Goal: Find specific page/section: Find specific page/section

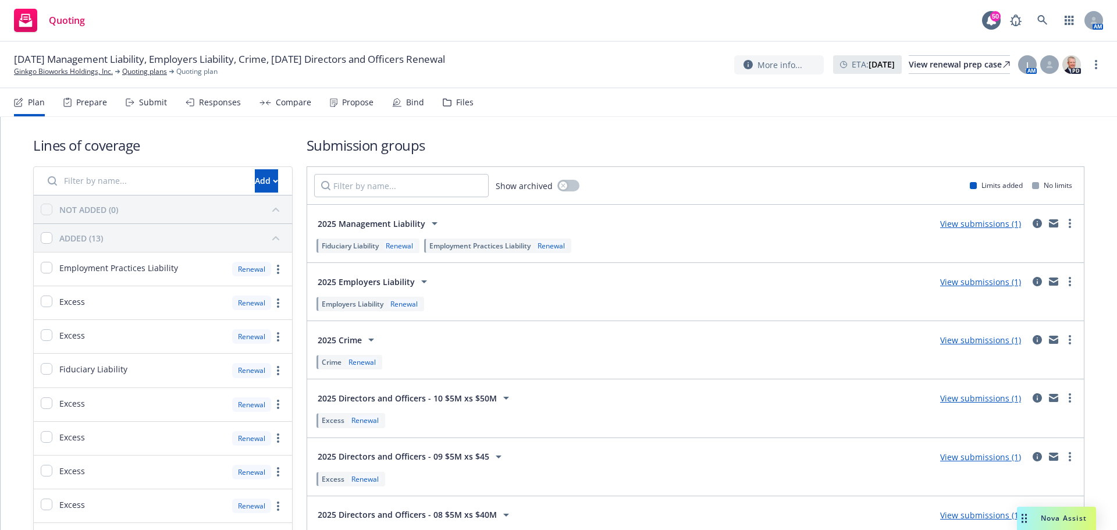
scroll to position [134, 0]
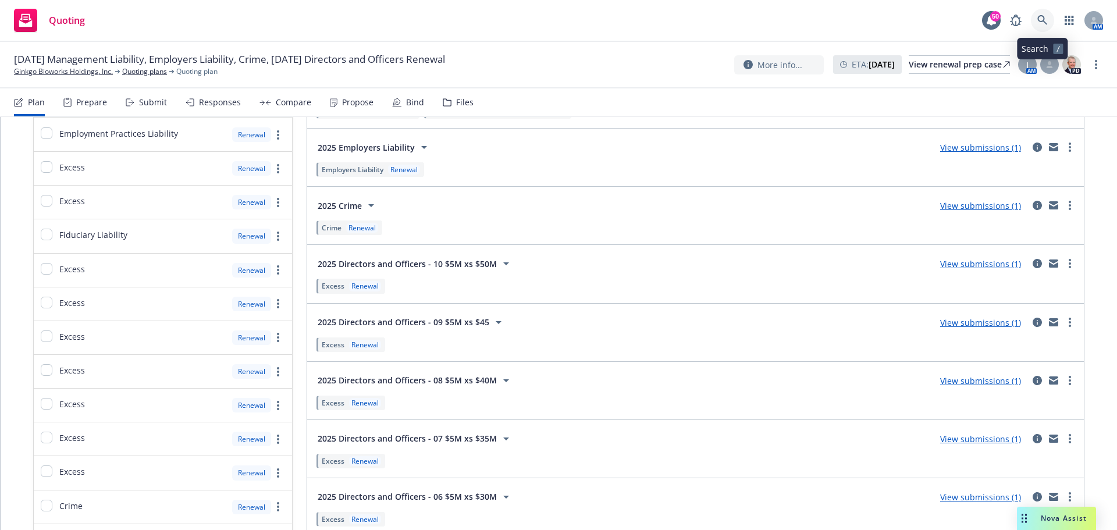
click at [1038, 23] on icon at bounding box center [1042, 20] width 10 height 10
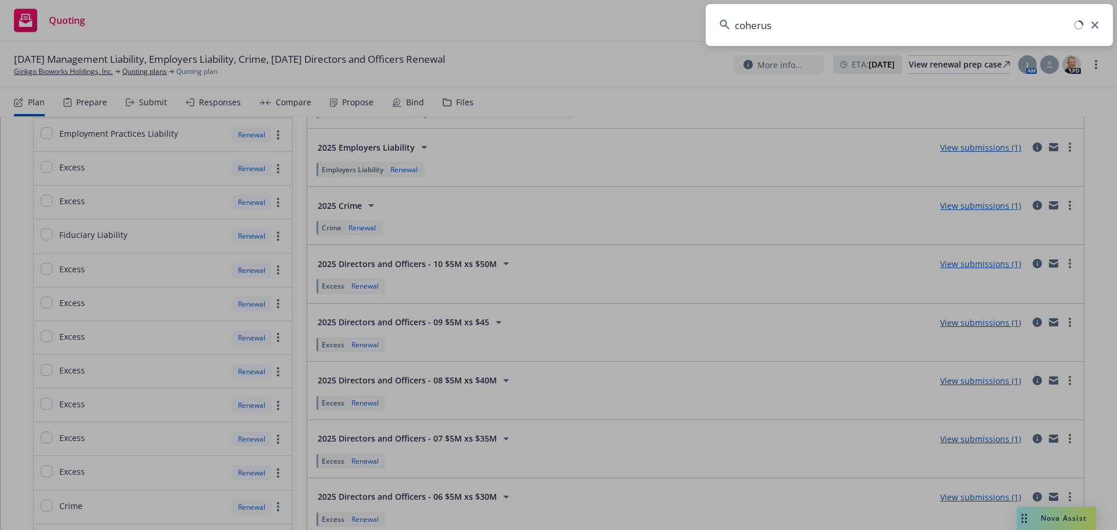
type input "coherus"
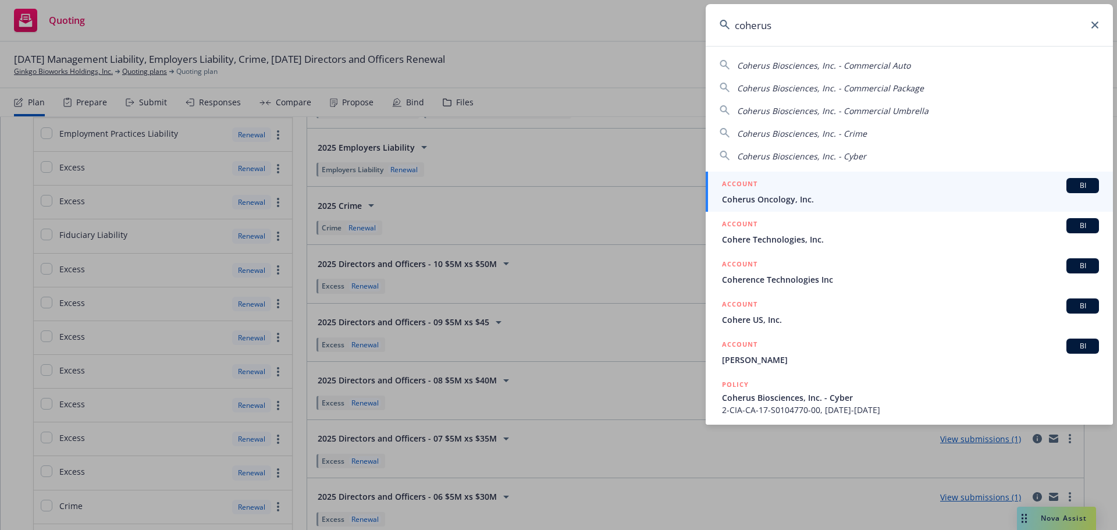
click at [769, 201] on span "Coherus Oncology, Inc." at bounding box center [910, 199] width 377 height 12
